Goal: Task Accomplishment & Management: Manage account settings

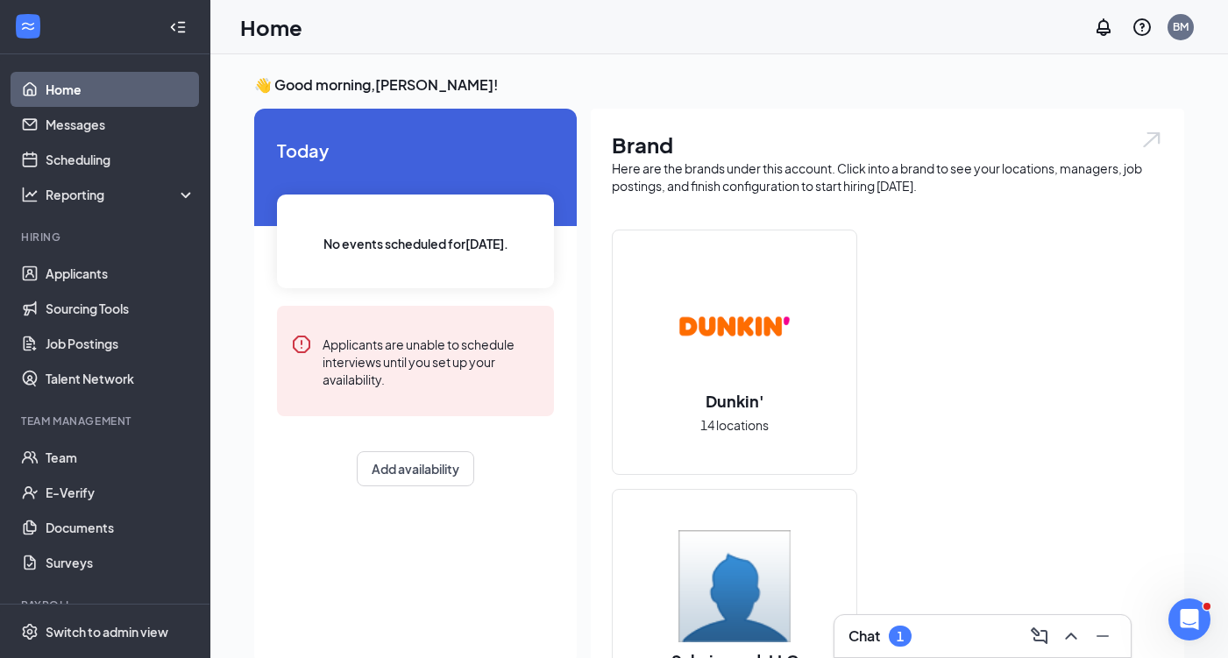
click at [961, 638] on div "Chat 1" at bounding box center [982, 636] width 268 height 28
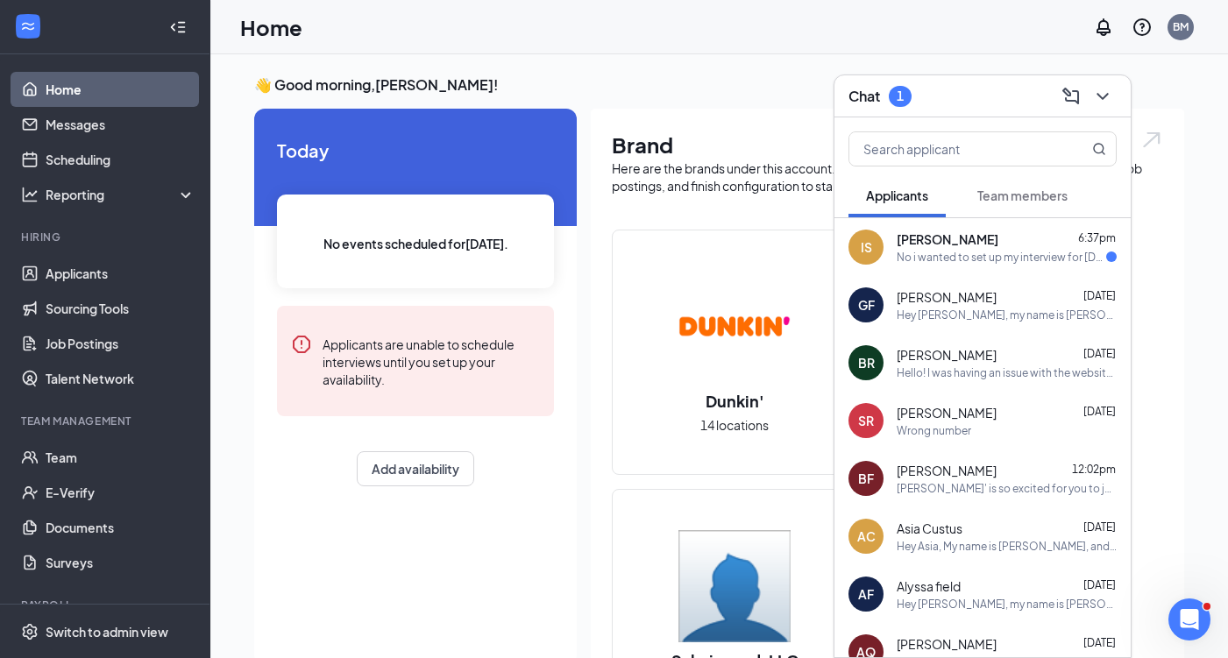
click at [951, 256] on div "No i wanted to set up my interview for tomorrow" at bounding box center [1000, 257] width 209 height 15
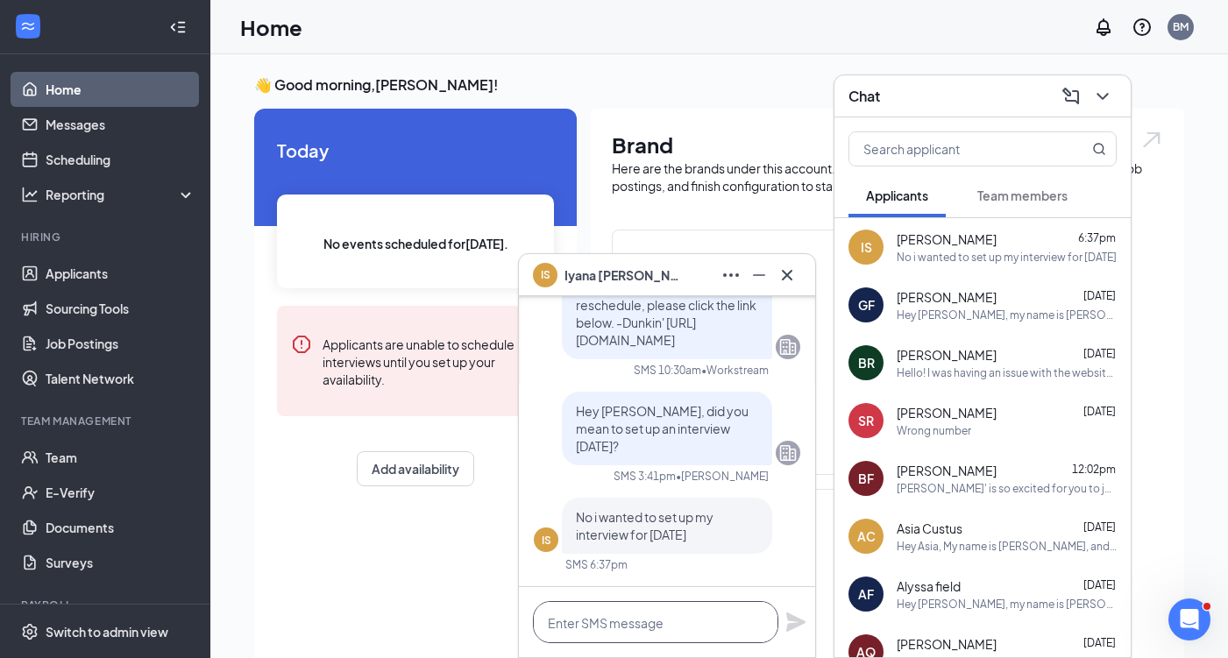
click at [663, 620] on textarea at bounding box center [655, 622] width 245 height 42
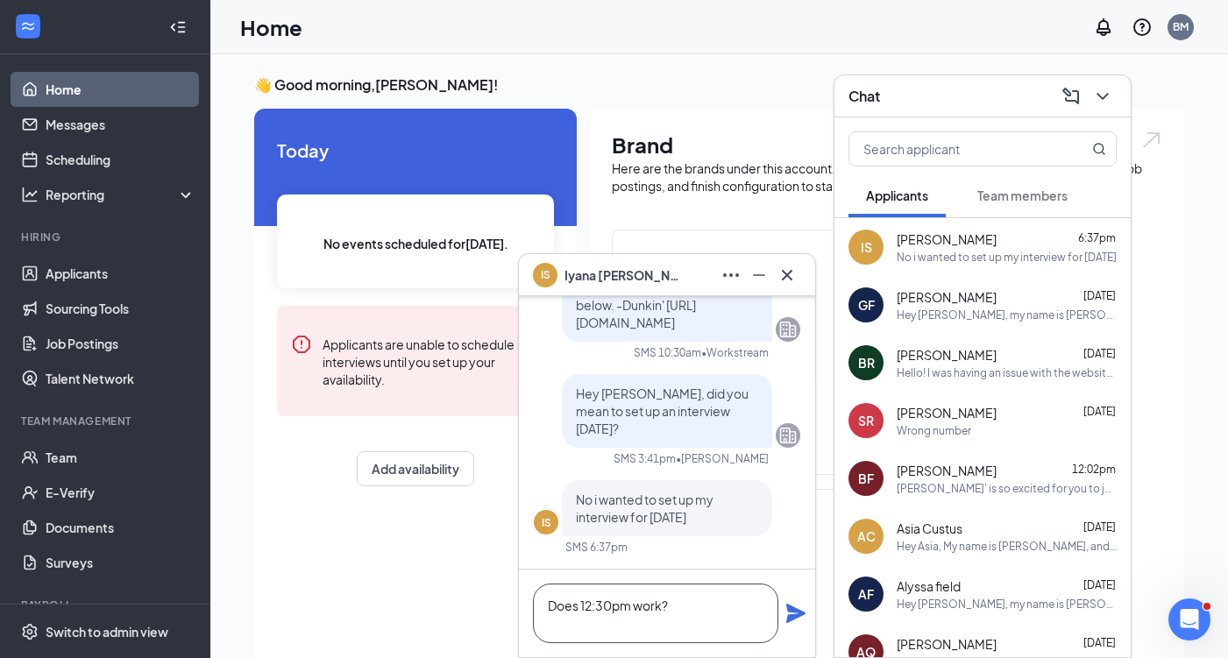
scroll to position [1, 0]
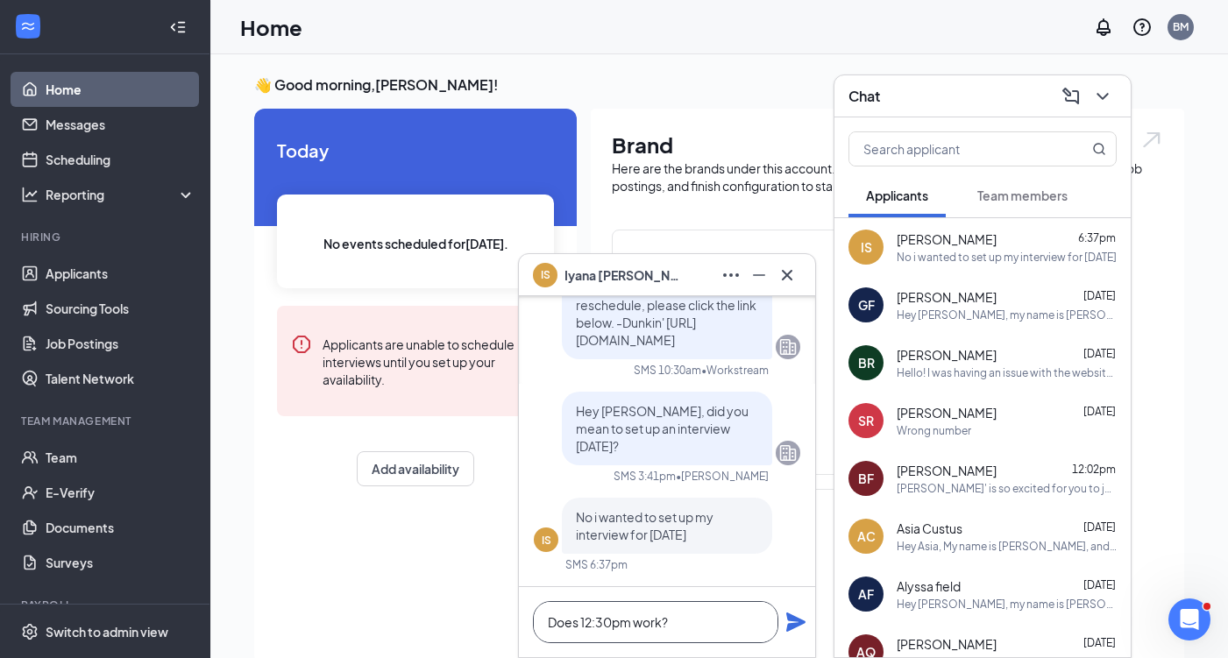
type textarea "Does 12:30pm work?"
click at [795, 614] on icon "Plane" at bounding box center [795, 622] width 21 height 21
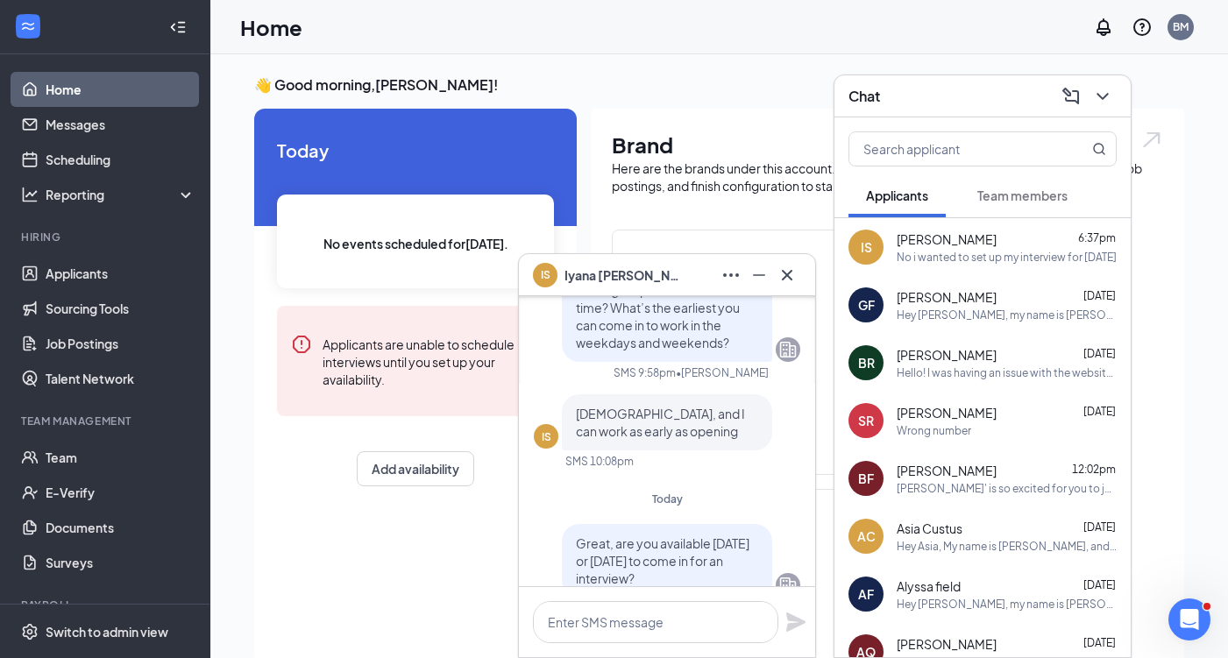
scroll to position [-1002, 0]
click at [789, 274] on icon "Cross" at bounding box center [786, 275] width 21 height 21
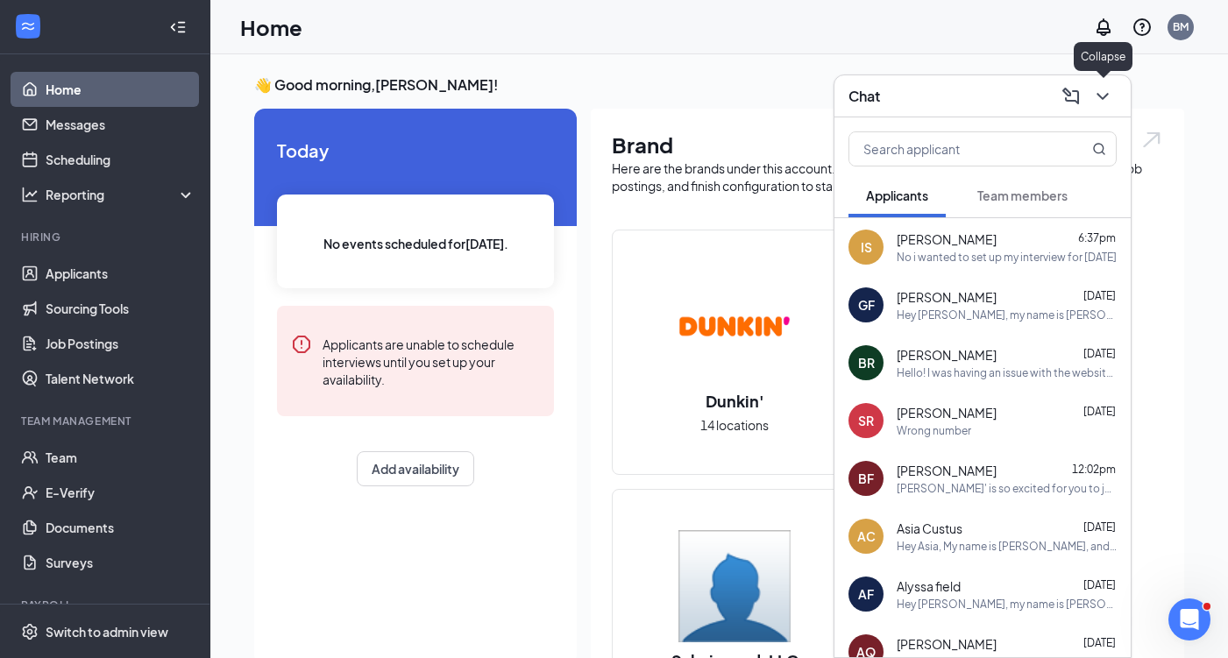
click at [1093, 103] on icon "ChevronDown" at bounding box center [1102, 96] width 21 height 21
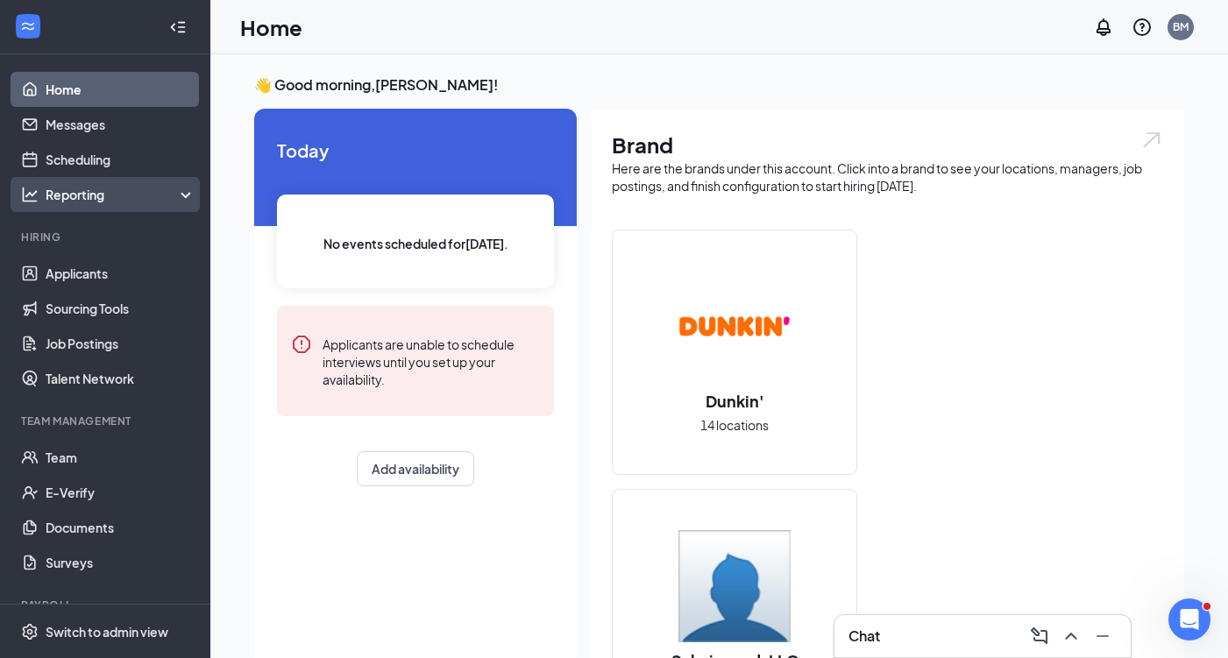
scroll to position [0, 0]
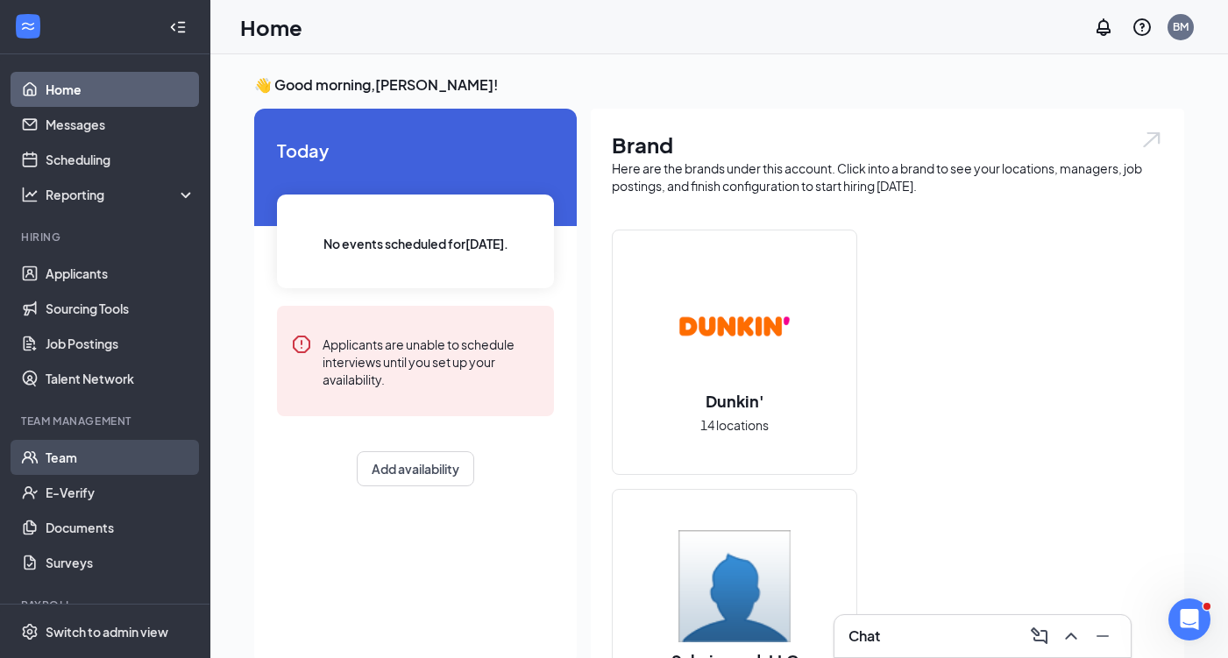
click at [72, 456] on link "Team" at bounding box center [121, 457] width 150 height 35
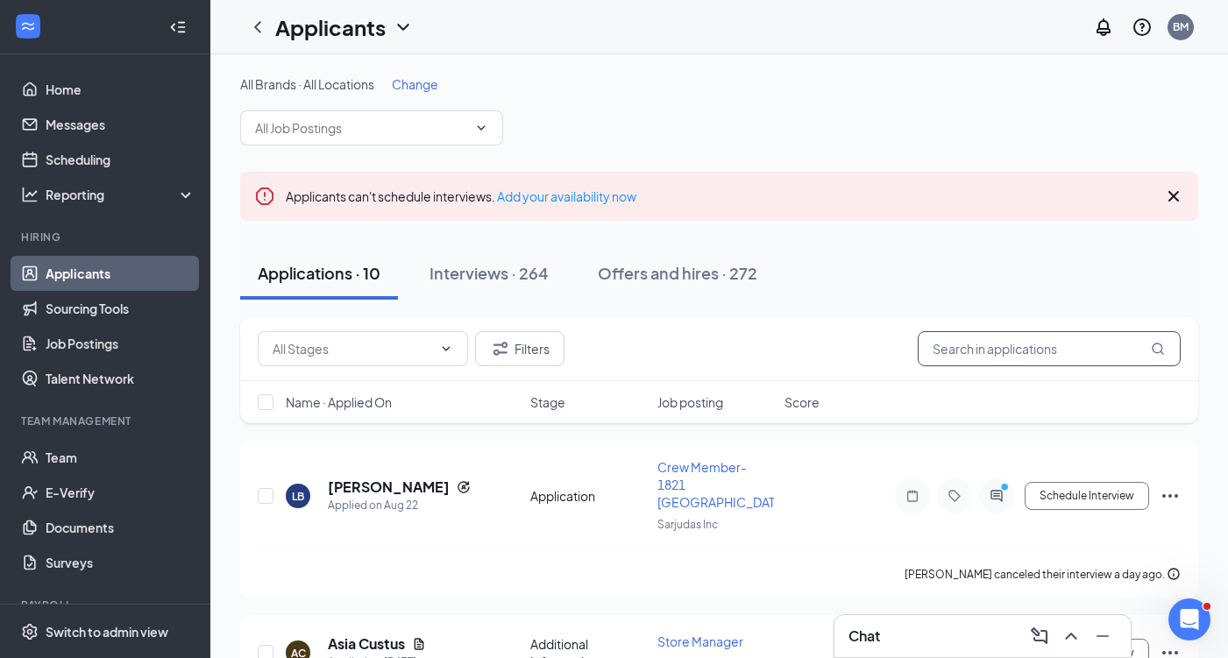
click at [974, 348] on input "text" at bounding box center [1048, 348] width 263 height 35
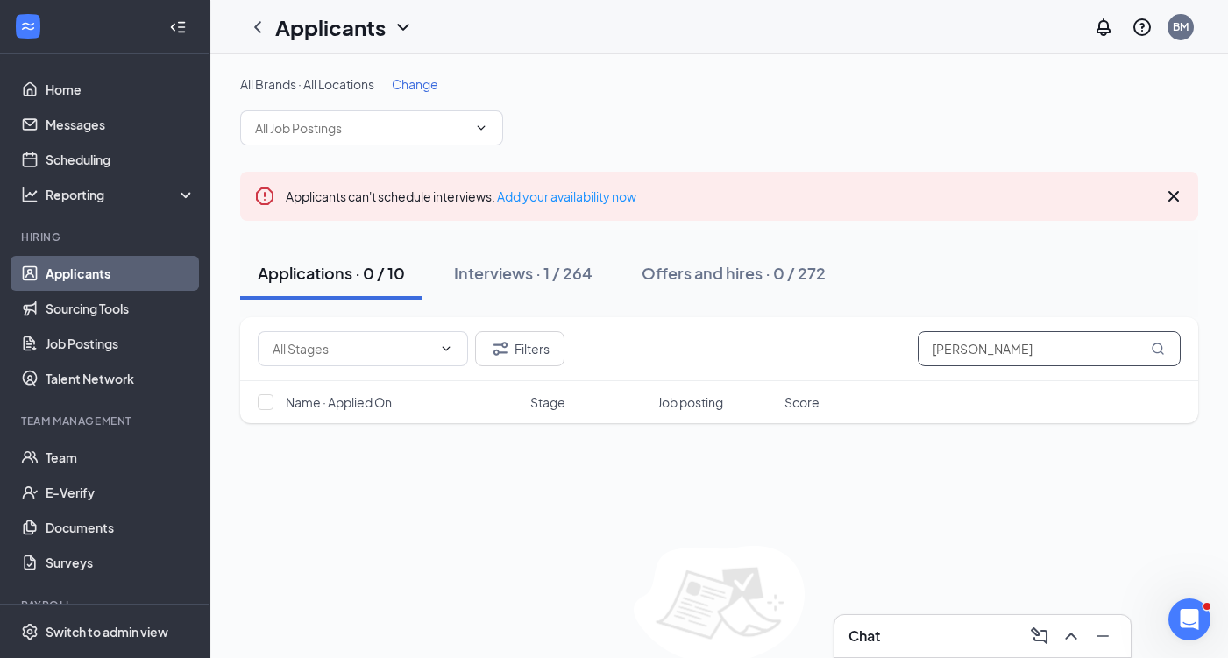
type input "[PERSON_NAME]"
drag, startPoint x: 974, startPoint y: 348, endPoint x: 512, endPoint y: 280, distance: 467.5
click at [512, 280] on div "Interviews · 1 / 264" at bounding box center [523, 273] width 138 height 22
click at [527, 274] on div "Interviews · 1 / 264" at bounding box center [523, 273] width 138 height 22
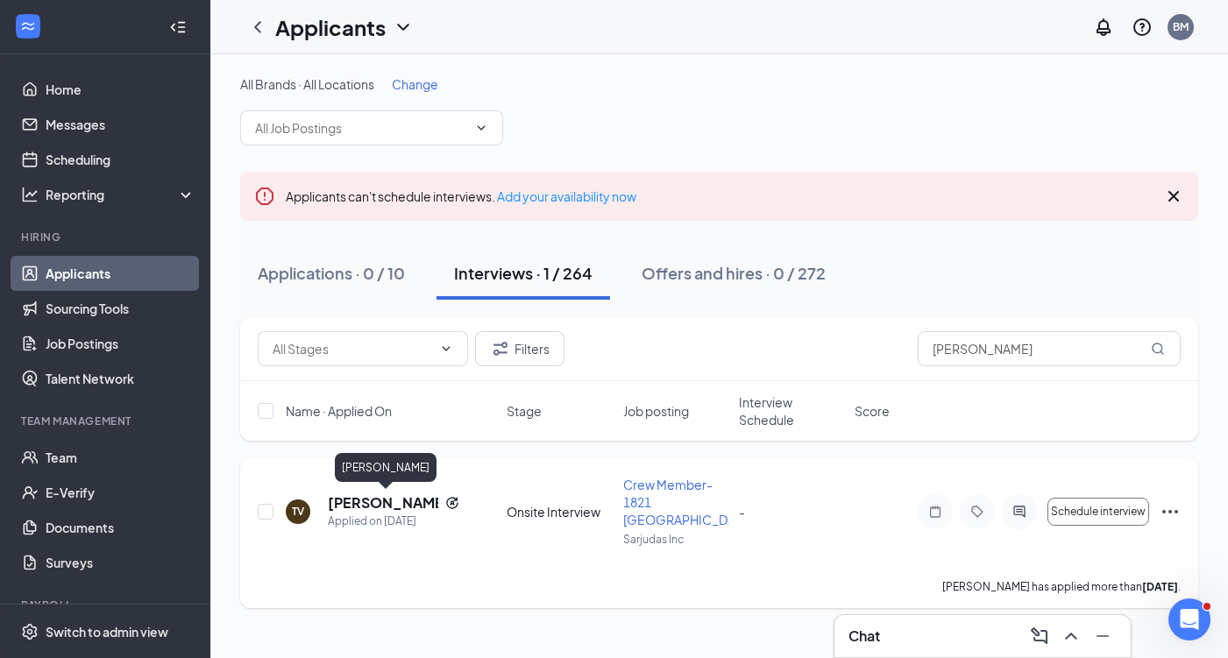
click at [357, 505] on h5 "[PERSON_NAME]" at bounding box center [383, 502] width 110 height 19
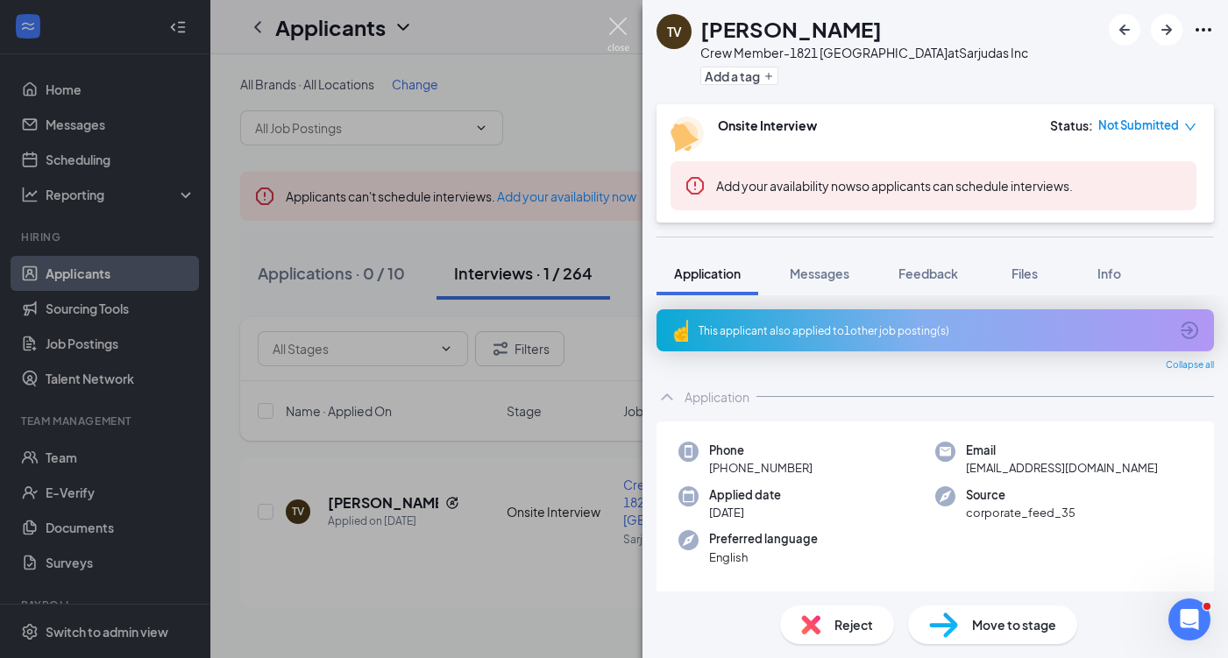
click at [620, 27] on img at bounding box center [618, 35] width 22 height 34
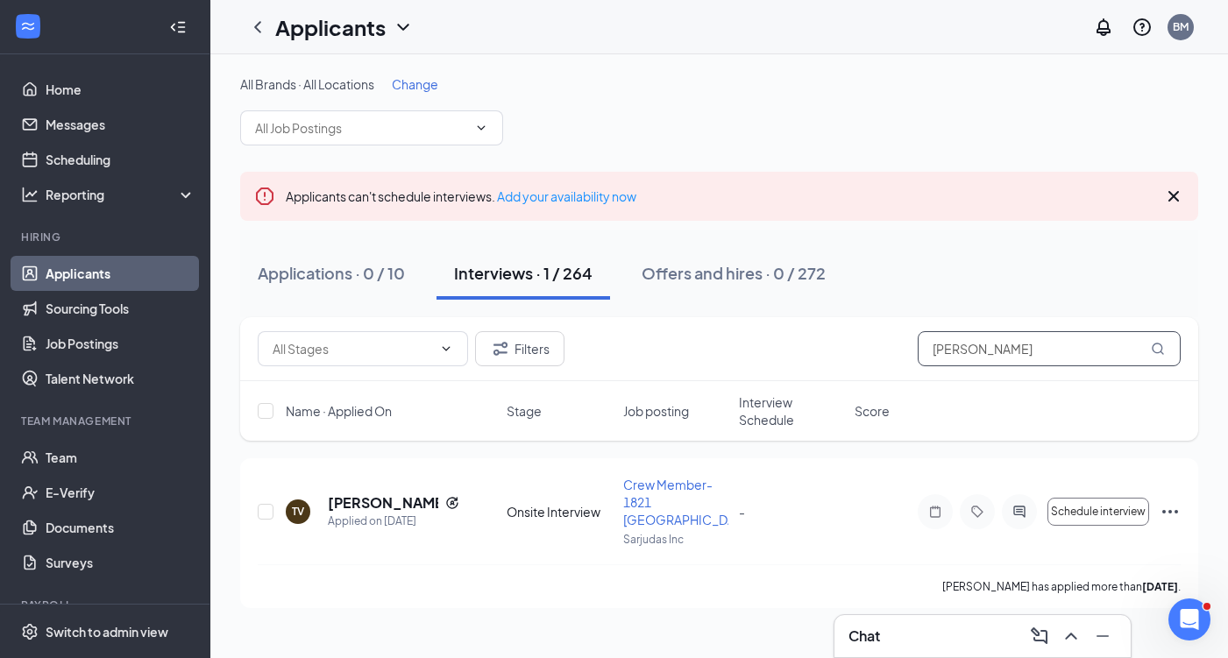
click at [1010, 348] on input "[PERSON_NAME]" at bounding box center [1048, 348] width 263 height 35
click at [1009, 348] on input "[PERSON_NAME]" at bounding box center [1048, 348] width 263 height 35
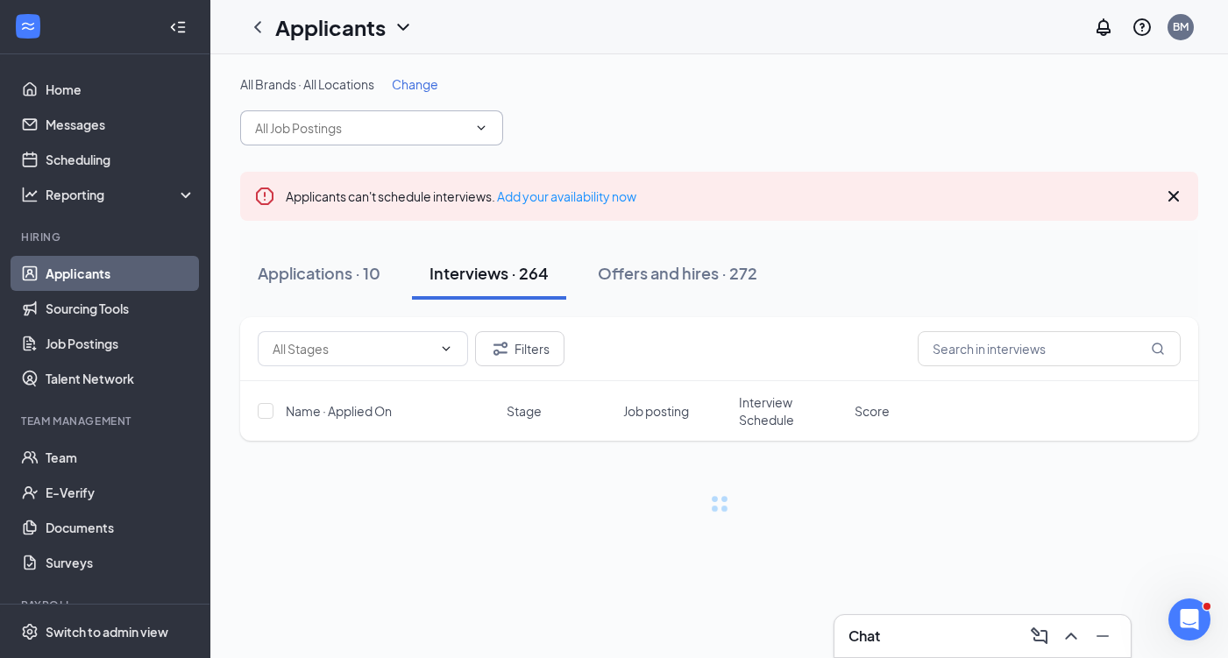
click at [478, 126] on icon "ChevronDown" at bounding box center [482, 127] width 8 height 4
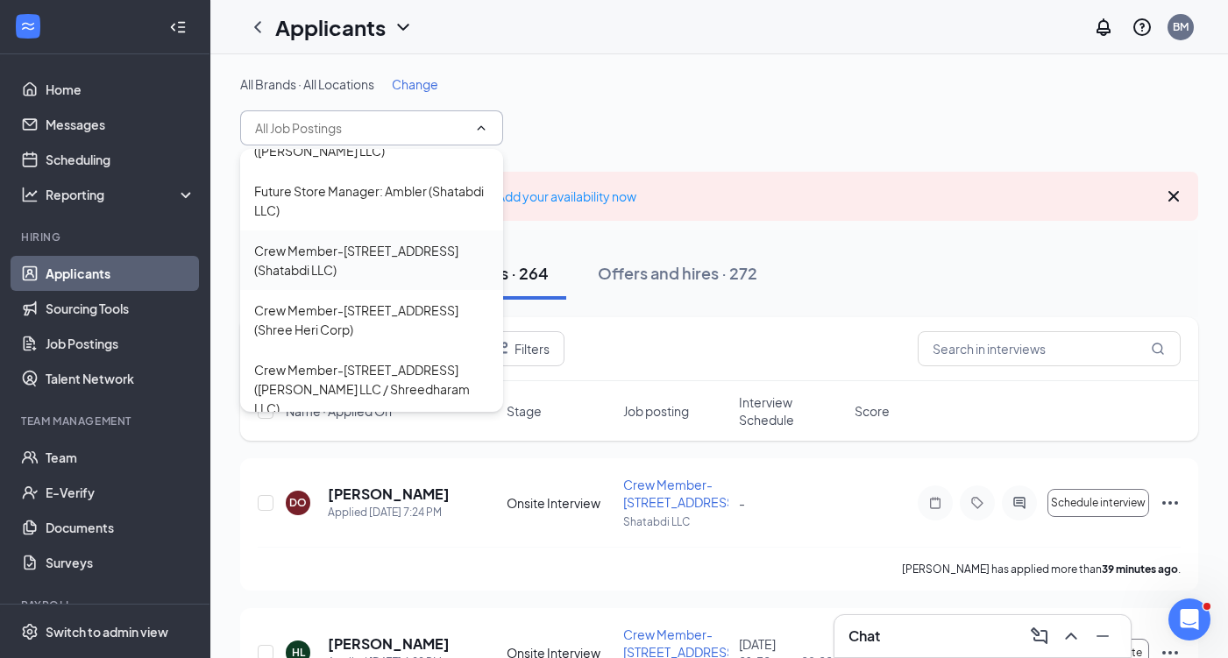
scroll to position [697, 0]
click at [405, 308] on div "Crew Member-[STREET_ADDRESS] (Shree Heri Corp)" at bounding box center [371, 316] width 235 height 39
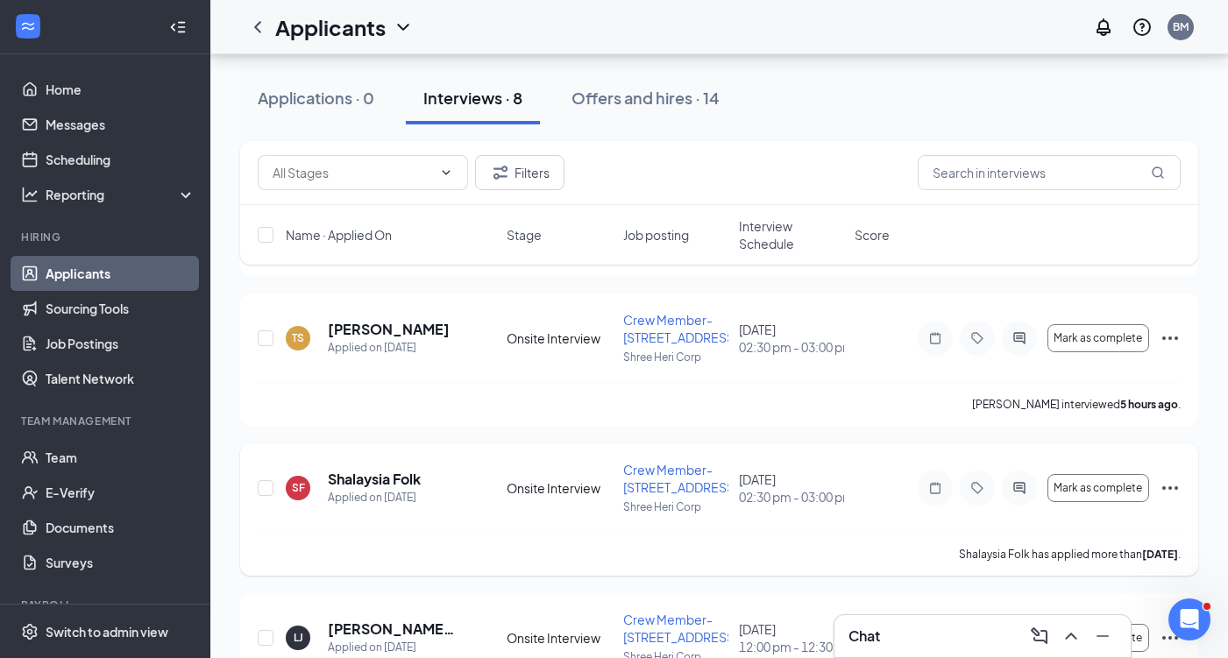
scroll to position [478, 0]
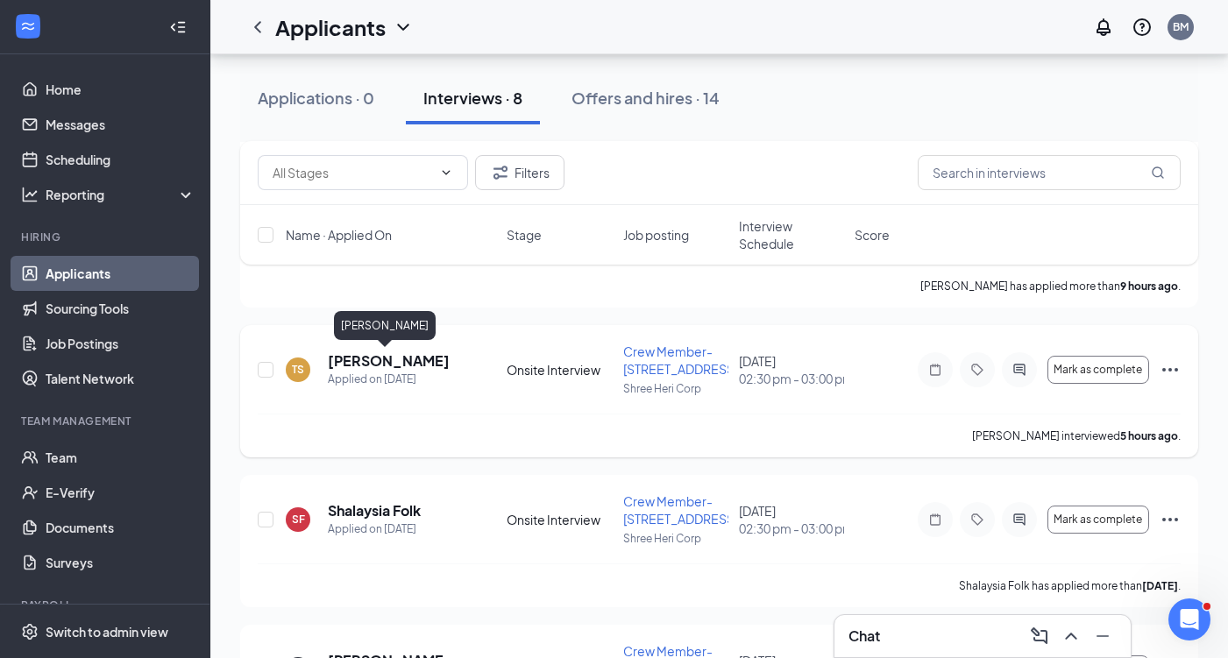
click at [407, 364] on h5 "[PERSON_NAME]" at bounding box center [389, 360] width 122 height 19
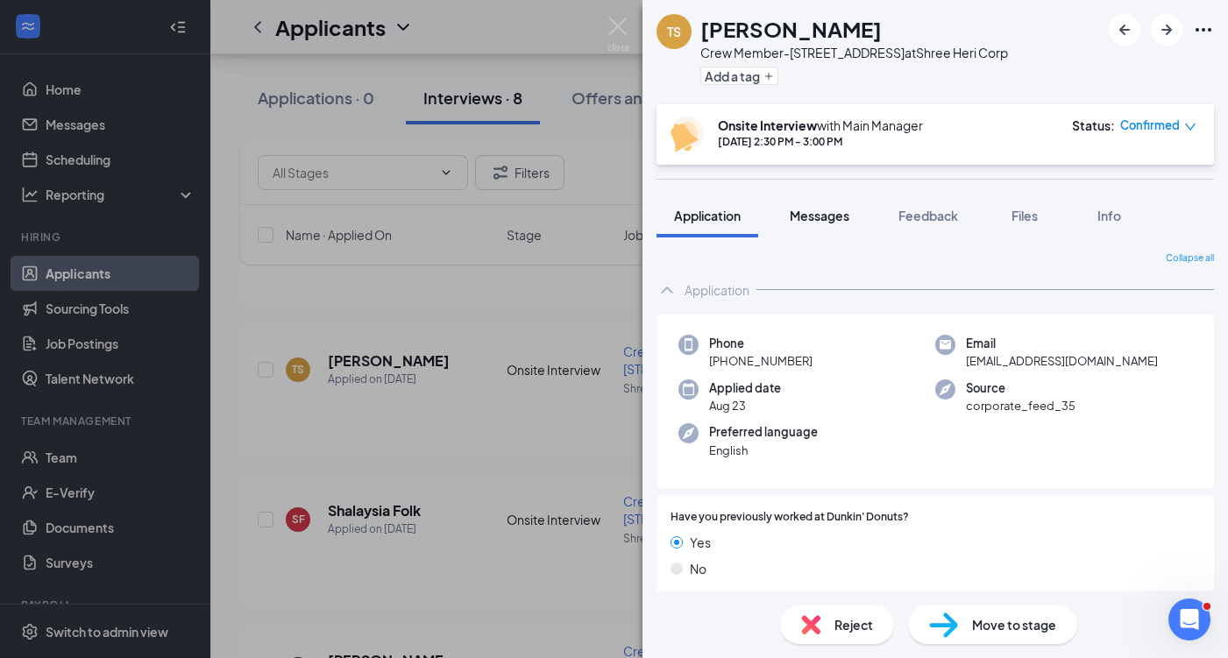
click at [827, 230] on button "Messages" at bounding box center [819, 216] width 95 height 44
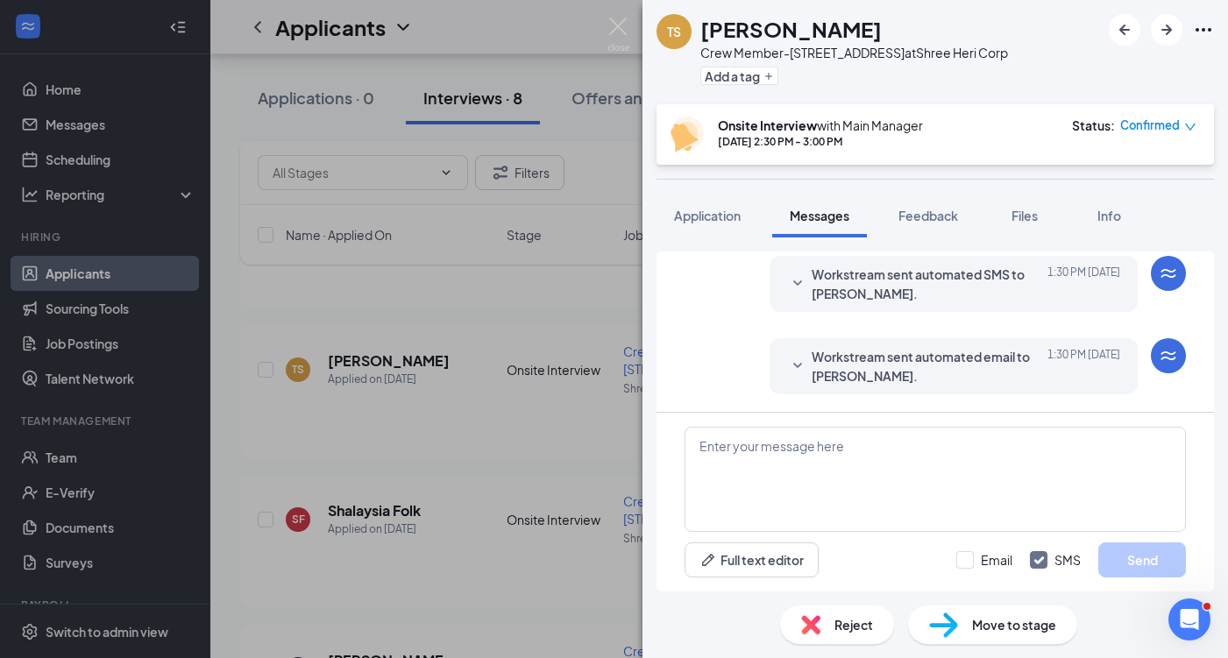
scroll to position [688, 0]
click at [612, 36] on img at bounding box center [618, 35] width 22 height 34
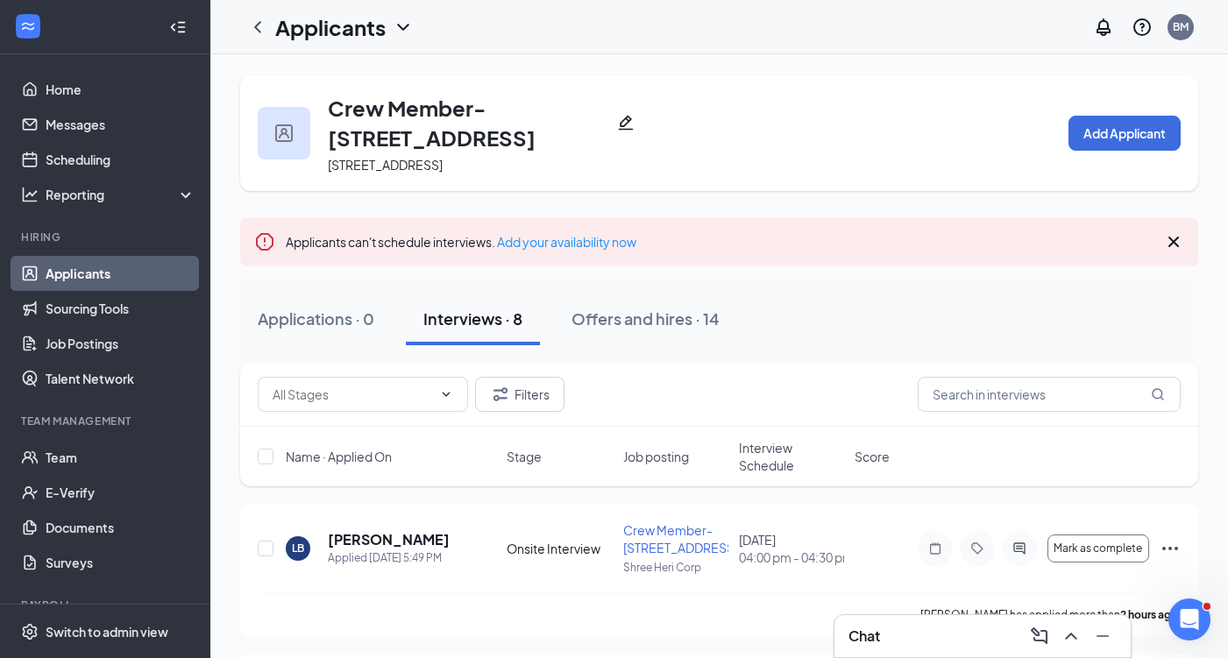
click at [773, 460] on span "Interview Schedule" at bounding box center [791, 456] width 105 height 35
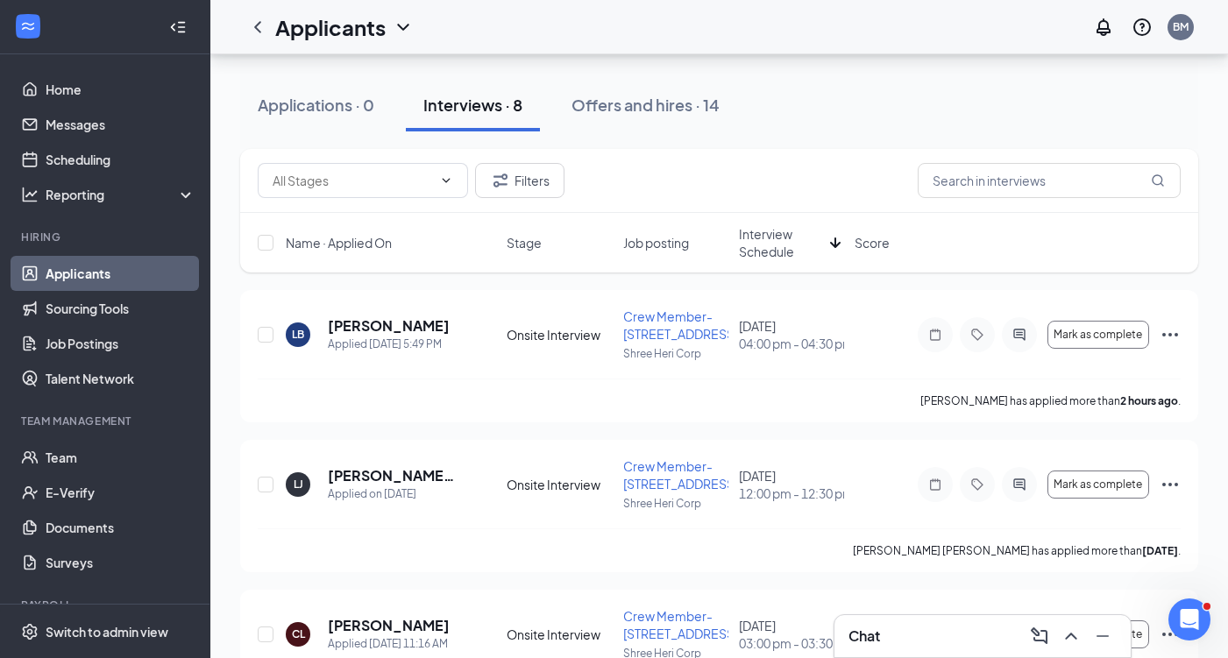
scroll to position [221, 0]
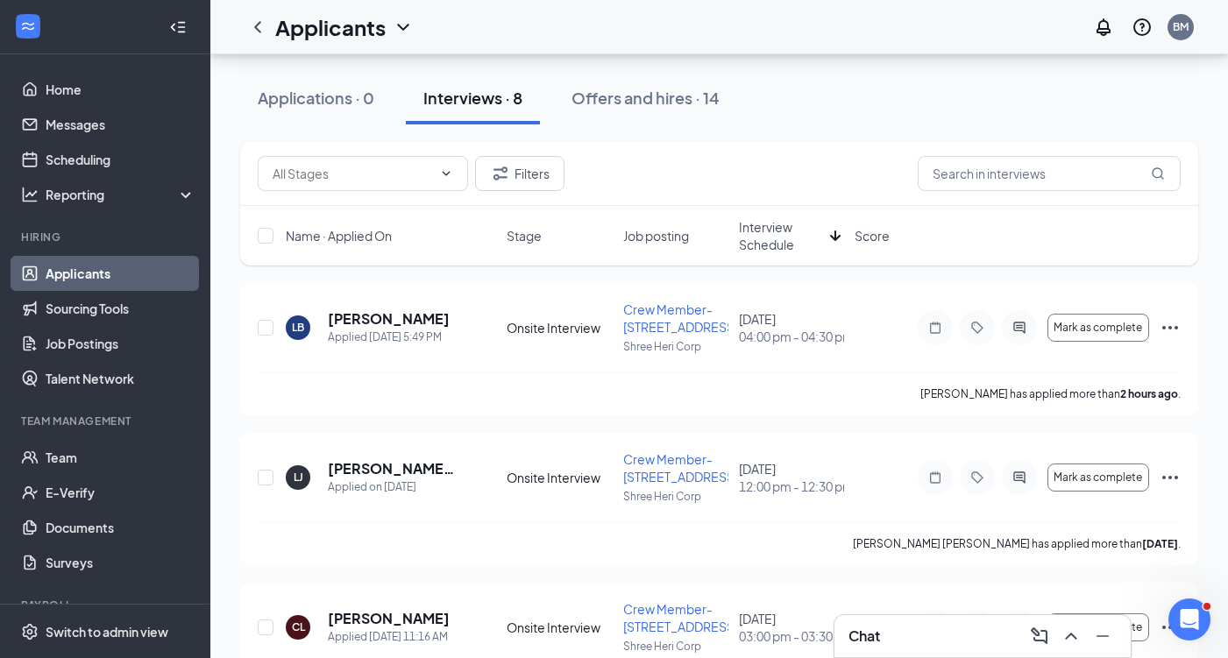
click at [765, 238] on span "Interview Schedule" at bounding box center [781, 235] width 84 height 35
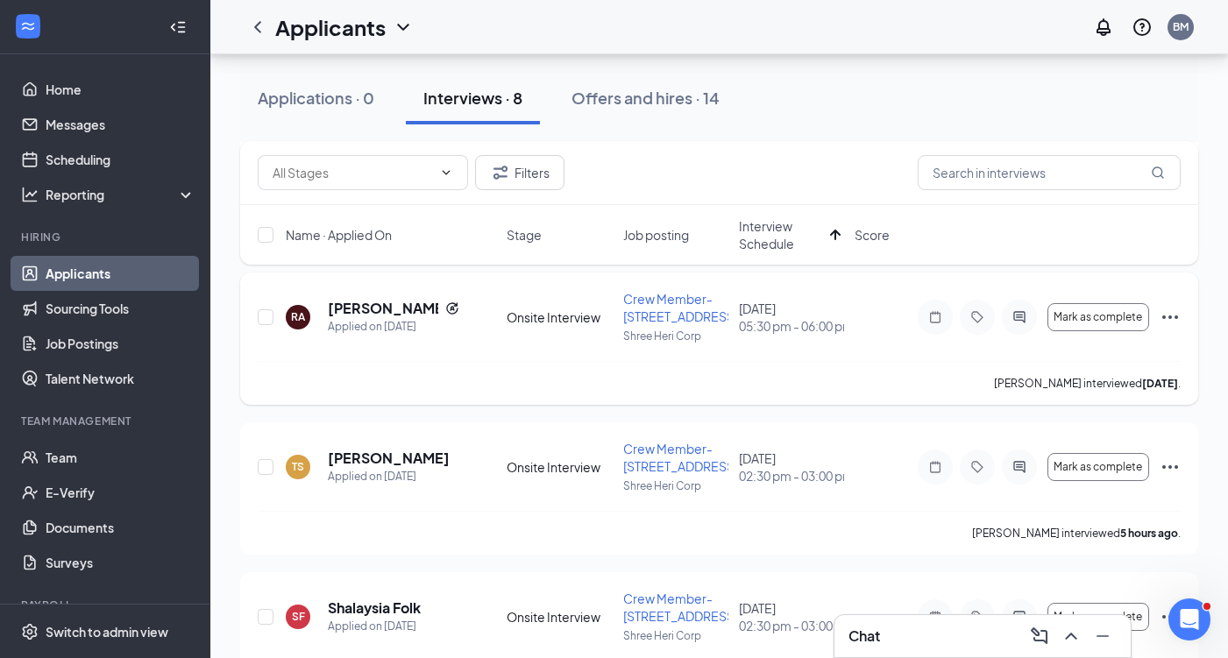
scroll to position [399, 0]
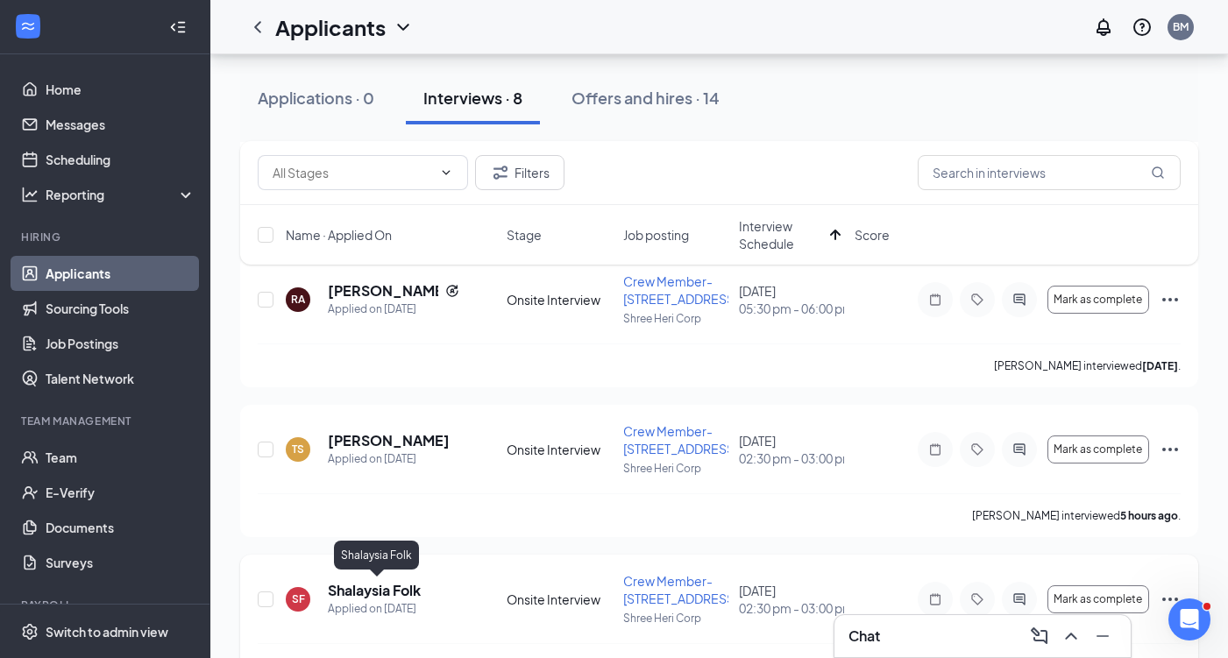
click at [402, 588] on h5 "Shalaysia Folk" at bounding box center [374, 590] width 93 height 19
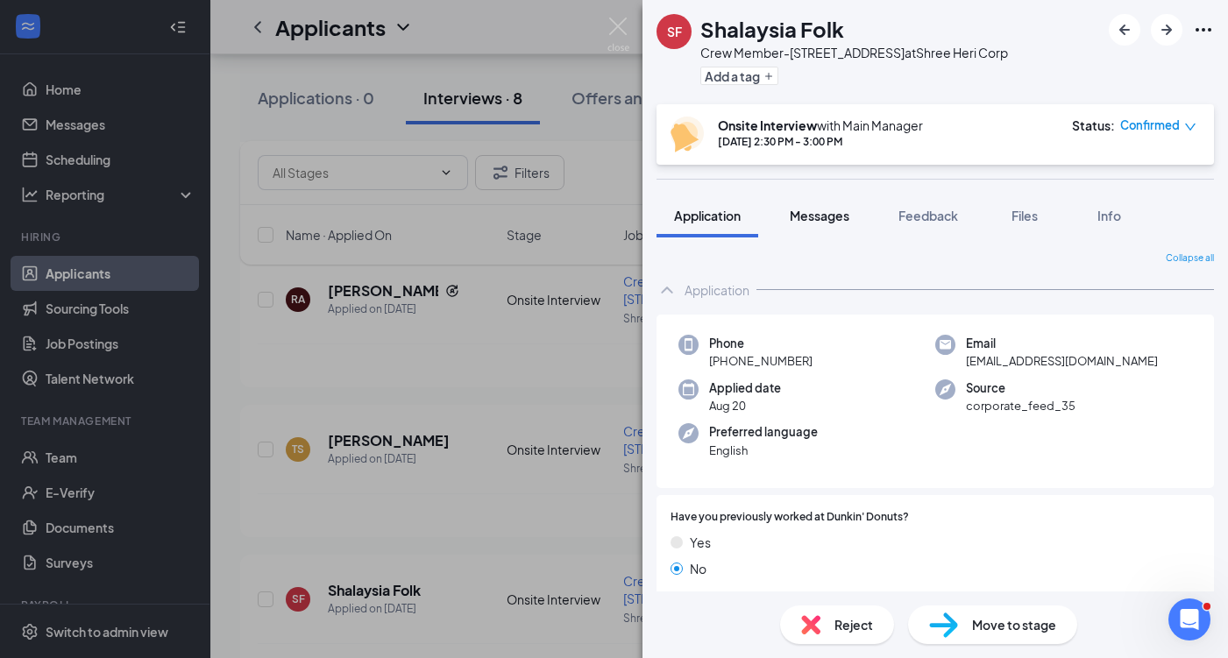
click at [818, 228] on button "Messages" at bounding box center [819, 216] width 95 height 44
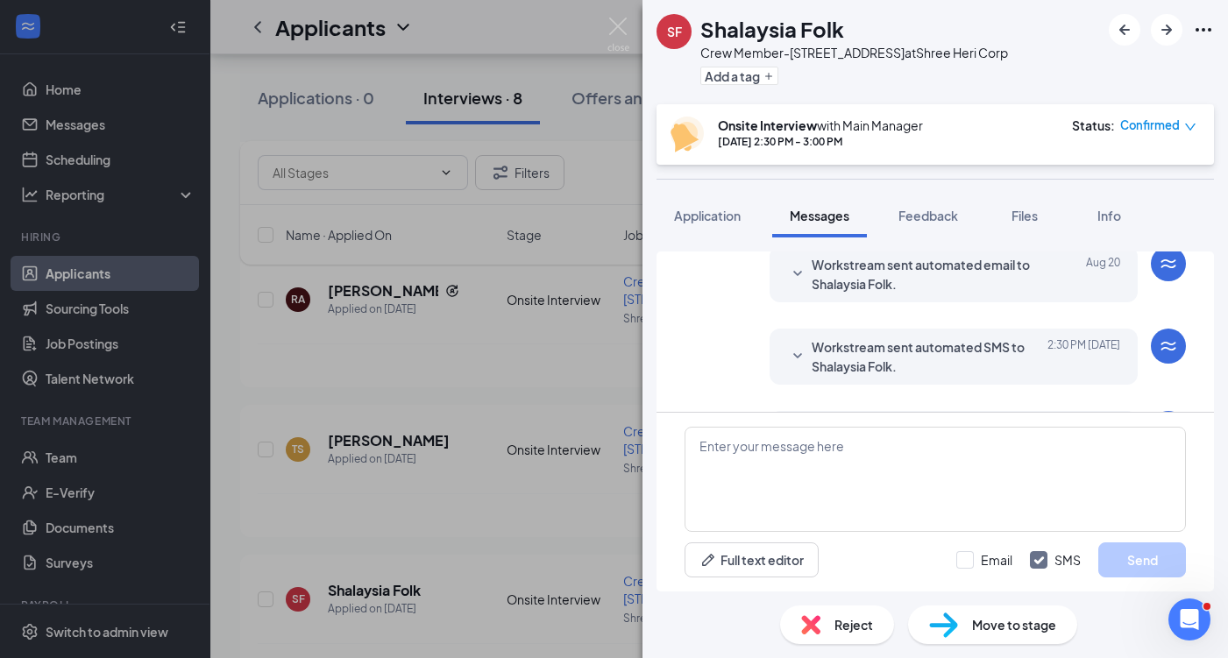
scroll to position [435, 0]
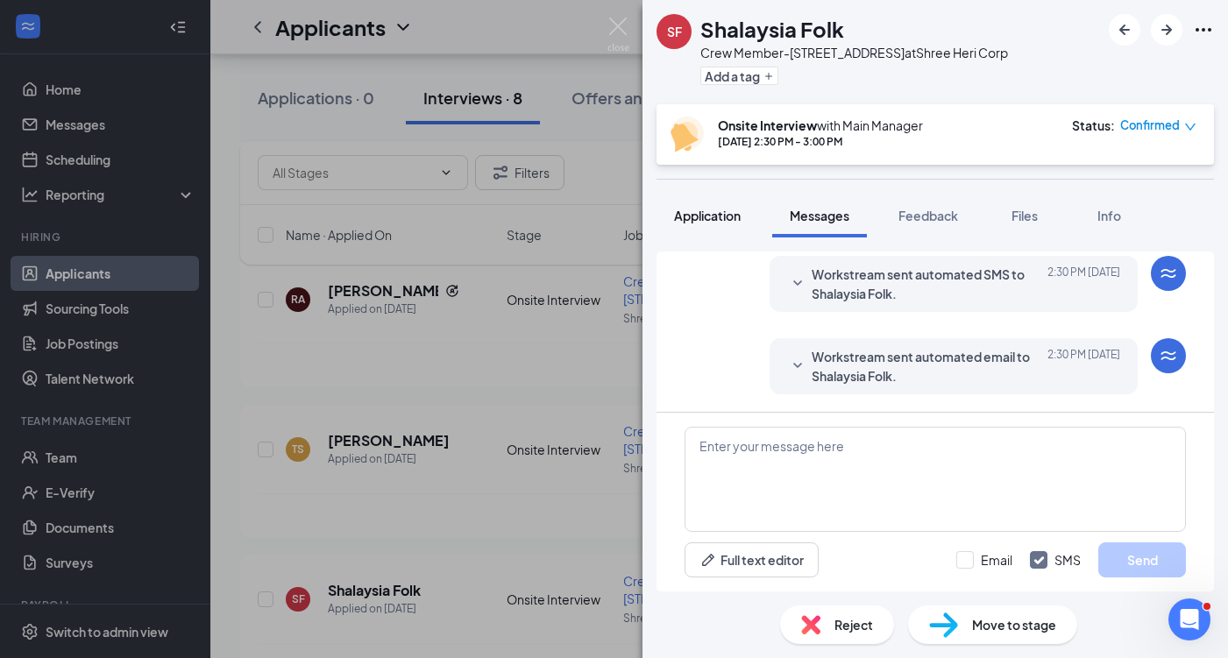
click at [732, 230] on button "Application" at bounding box center [707, 216] width 102 height 44
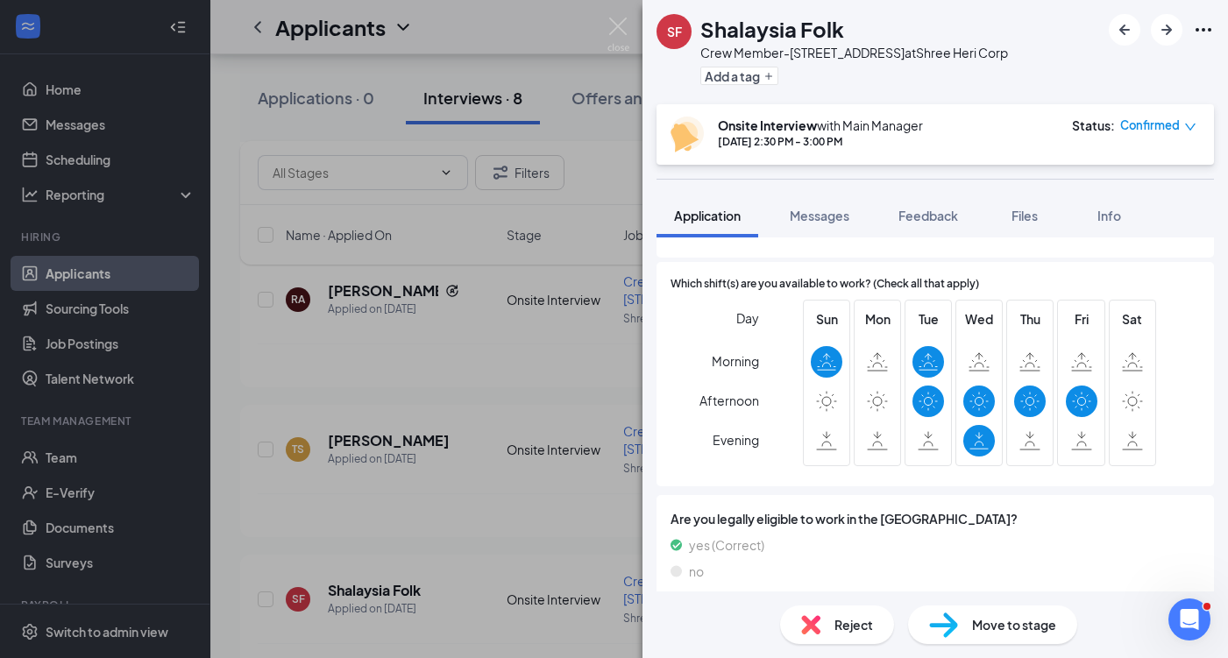
scroll to position [343, 0]
click at [610, 34] on img at bounding box center [618, 35] width 22 height 34
